Goal: Information Seeking & Learning: Find specific fact

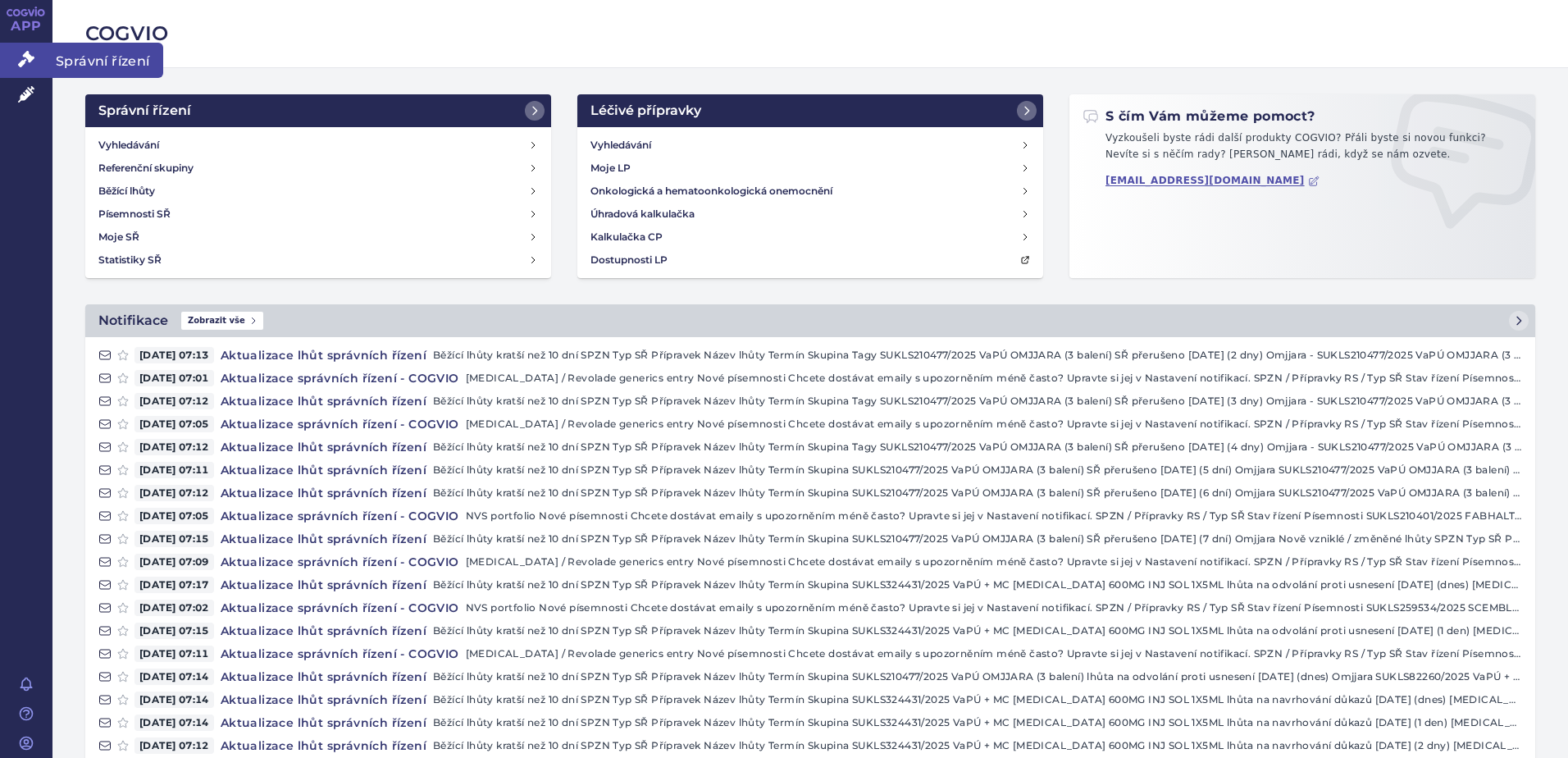
click at [27, 68] on link "Správní řízení" at bounding box center [26, 59] width 52 height 35
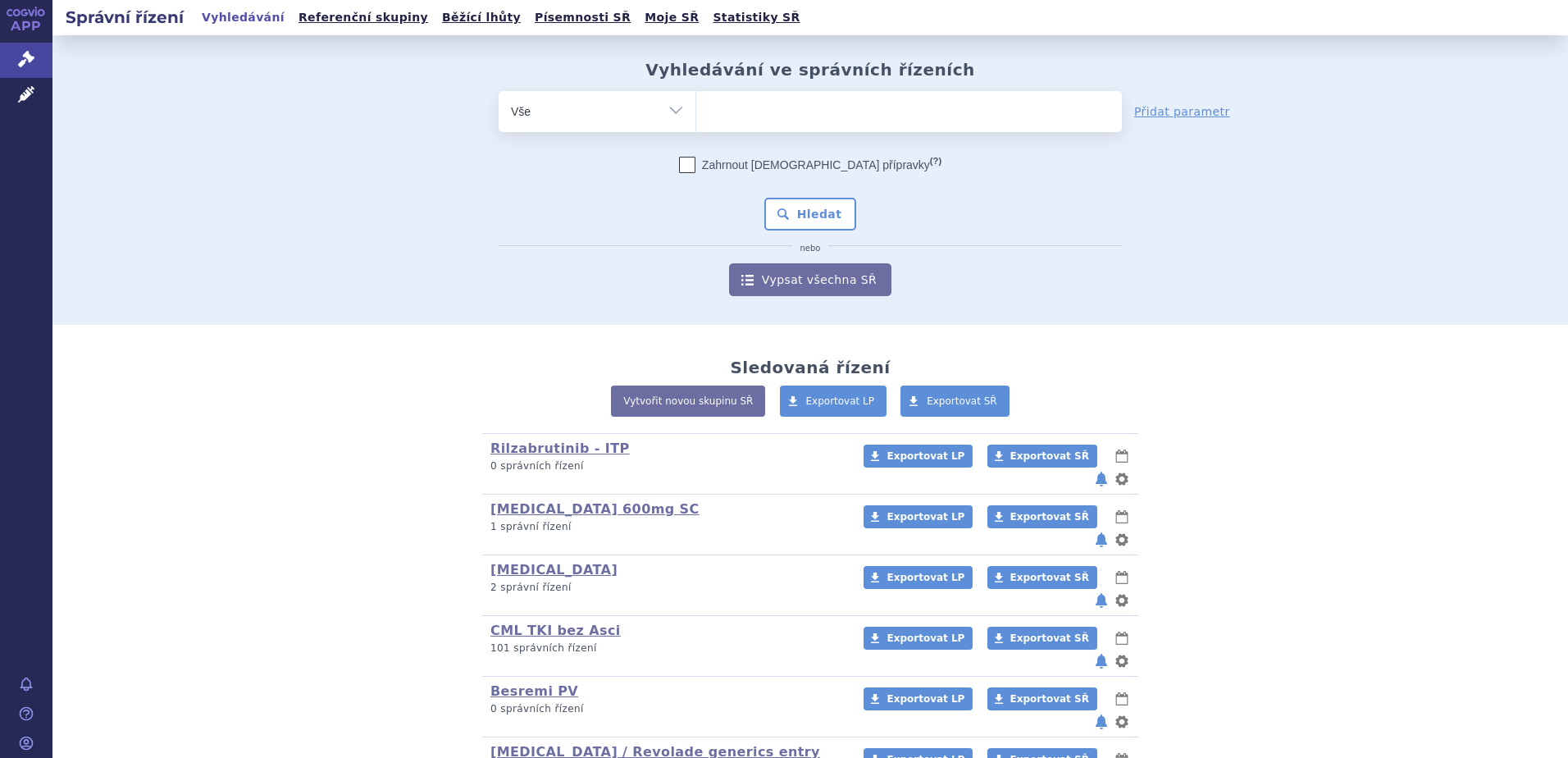
click at [807, 114] on ul at bounding box center [910, 108] width 426 height 35
click at [697, 114] on select at bounding box center [696, 111] width 1 height 41
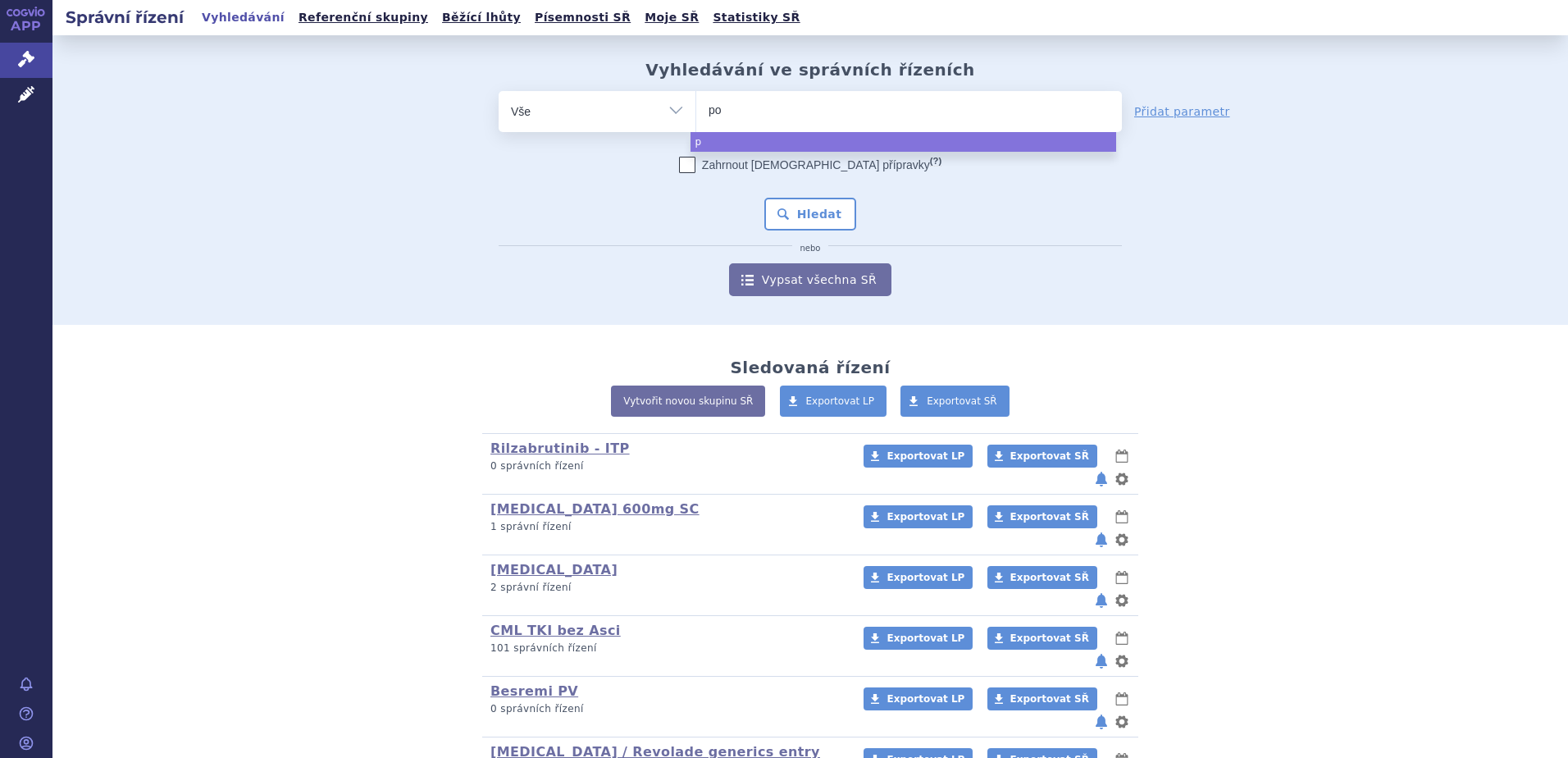
type input "pon"
type input "ponati"
type input "ponatinib"
select select "ponatinib"
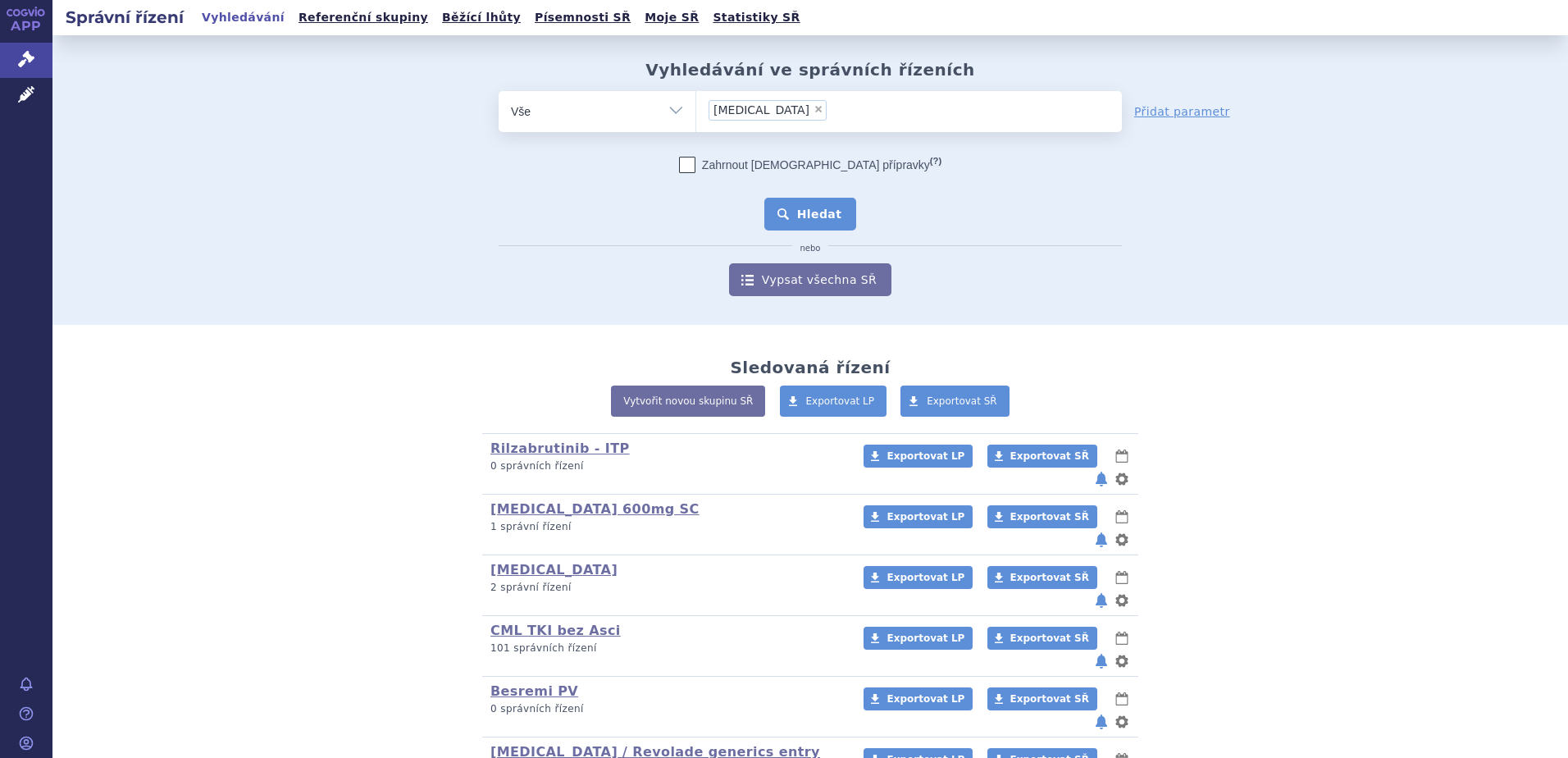
click at [803, 204] on button "Hledat" at bounding box center [810, 214] width 92 height 33
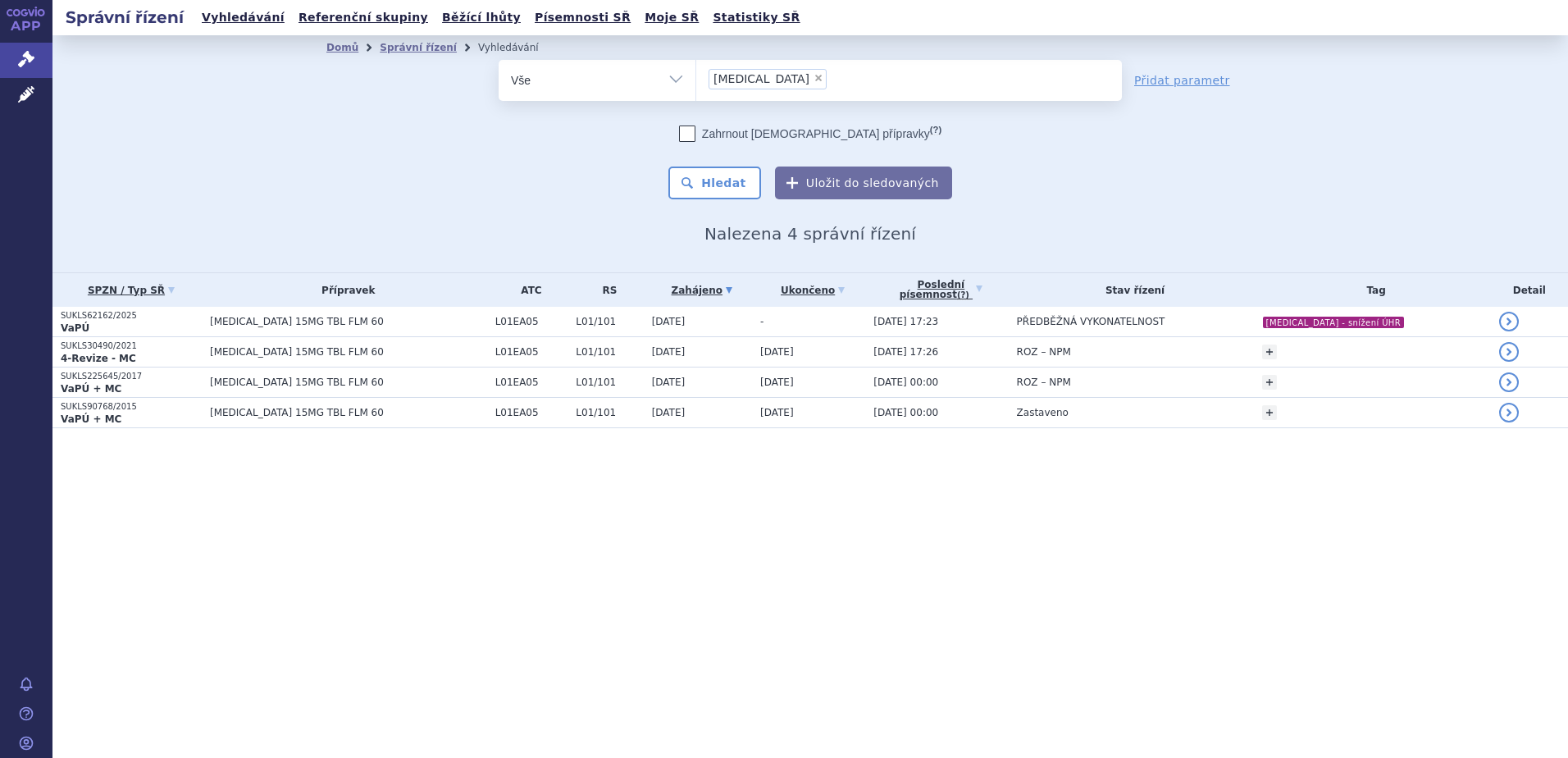
click at [814, 83] on span "×" at bounding box center [818, 77] width 10 height 10
click at [697, 83] on select "ponatinib" at bounding box center [696, 80] width 1 height 41
select select
type input "pa"
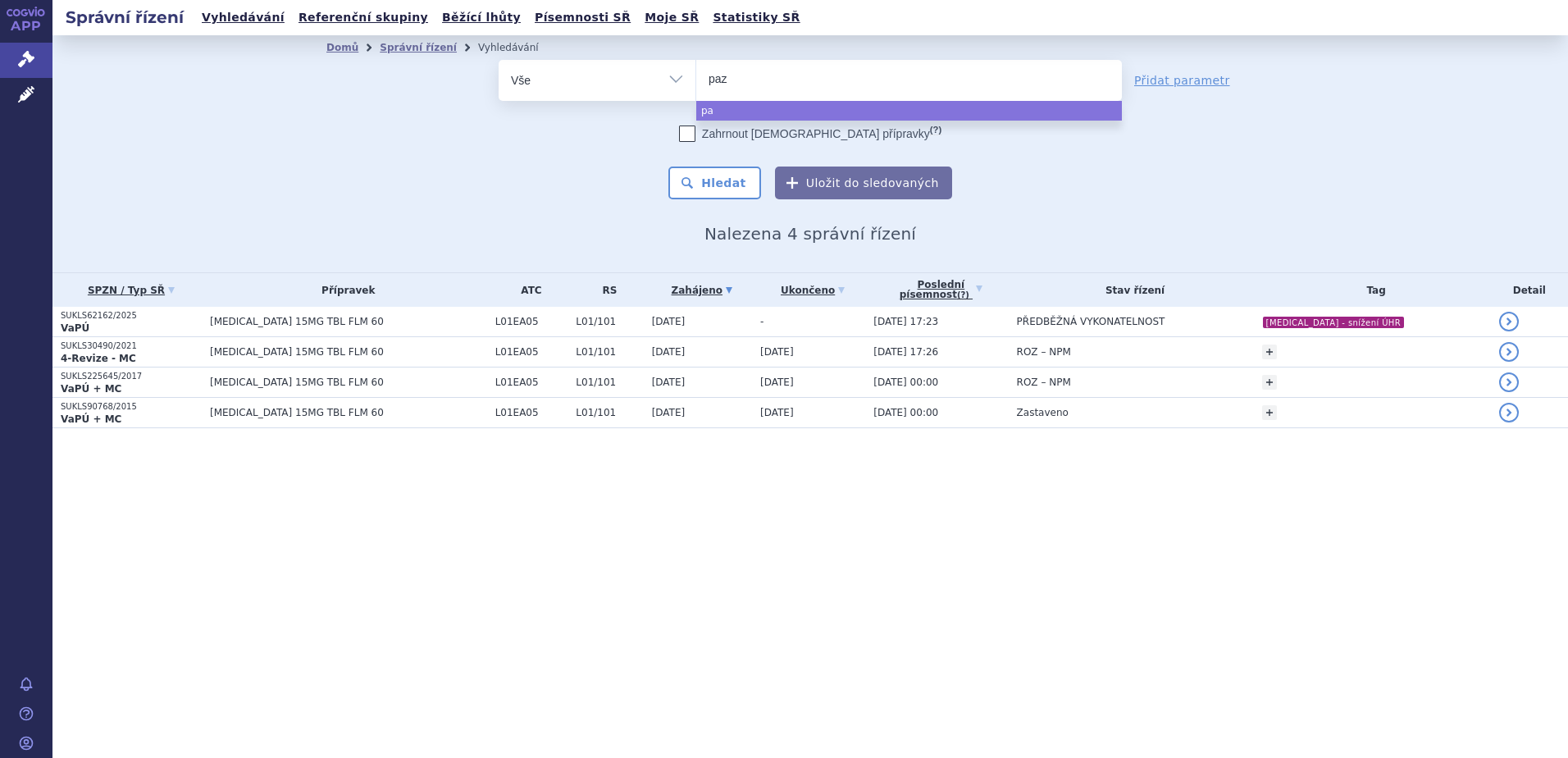
type input "pazo"
type input "pazopa"
type input "pazopaniv"
select select "pazopaniv"
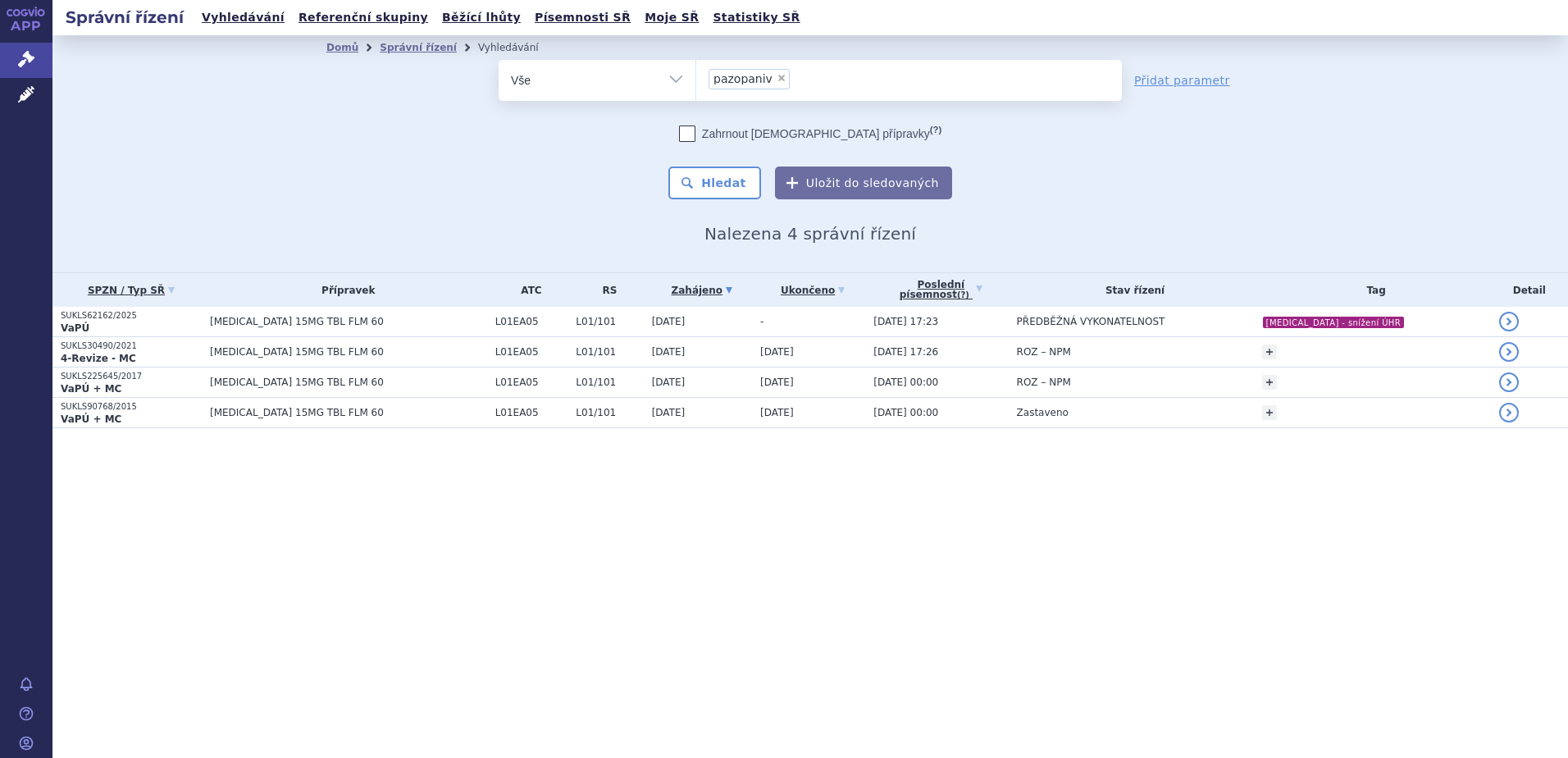
click at [776, 83] on span "×" at bounding box center [781, 77] width 10 height 10
click at [697, 83] on select "ponatinib pazopaniv" at bounding box center [696, 80] width 1 height 41
select select
type input "pazo"
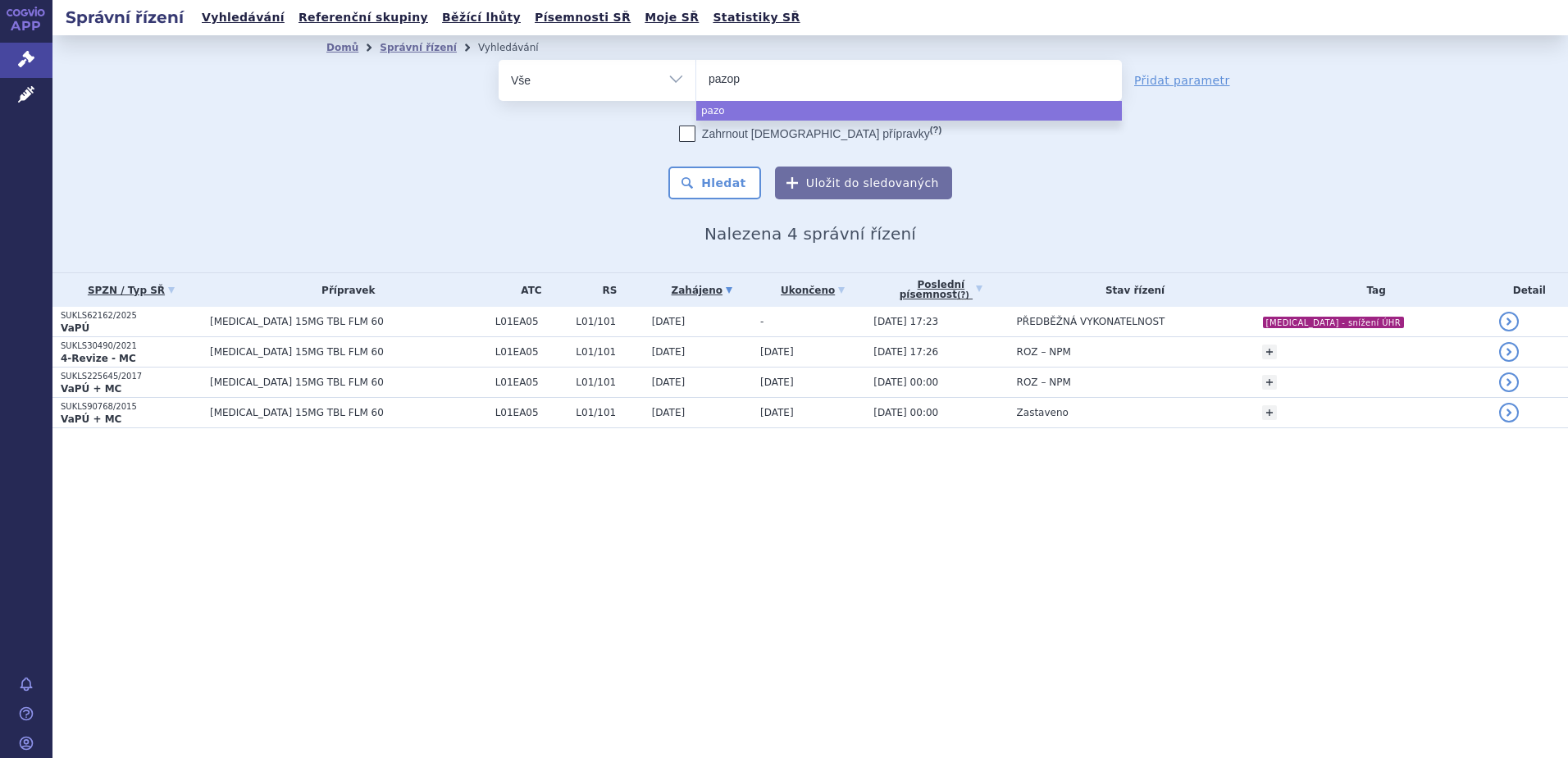
type input "pazopa"
type input "pazopan"
type input "pazopani"
type input "[MEDICAL_DATA]"
select select "[MEDICAL_DATA]"
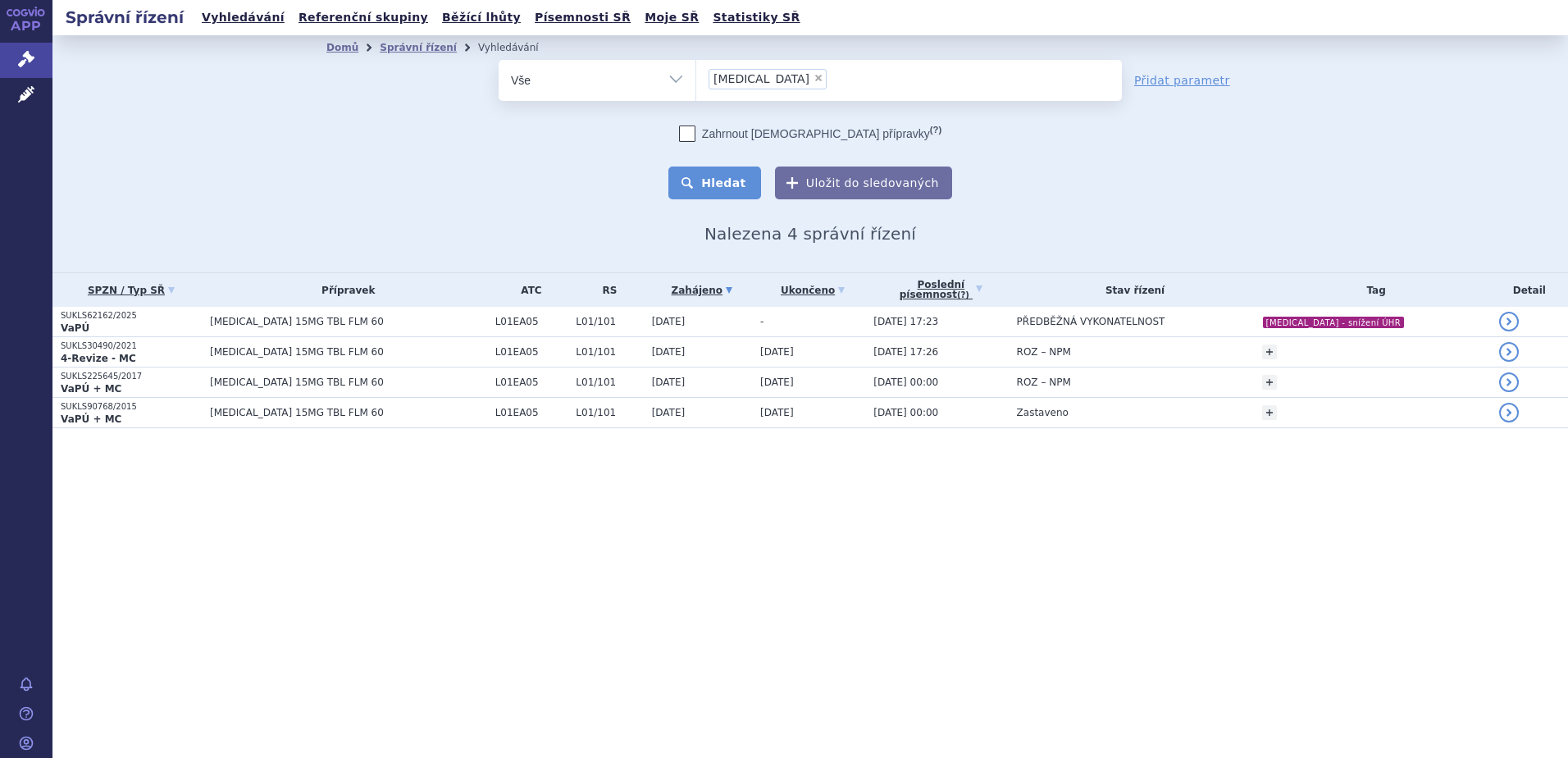
click at [713, 178] on button "Hledat" at bounding box center [714, 183] width 92 height 33
